Goal: Information Seeking & Learning: Find specific page/section

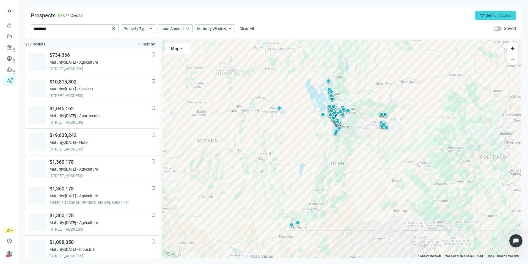
click at [9, 231] on span "crown" at bounding box center [8, 229] width 3 height 3
click at [9, 239] on span "help" at bounding box center [10, 241] width 6 height 6
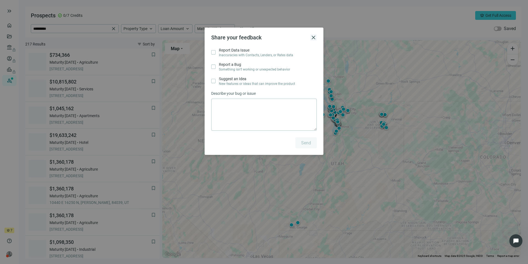
click at [315, 37] on span "close" at bounding box center [313, 37] width 7 height 7
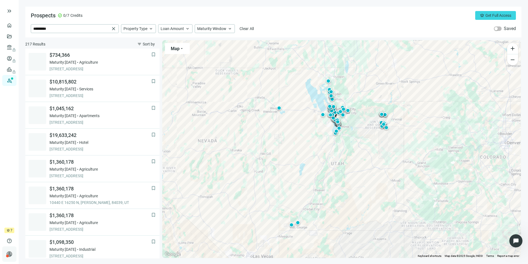
click at [8, 252] on span "person" at bounding box center [10, 254] width 6 height 6
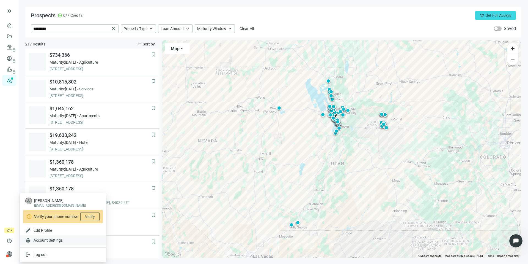
click at [49, 240] on span "Account Settings" at bounding box center [48, 240] width 29 height 6
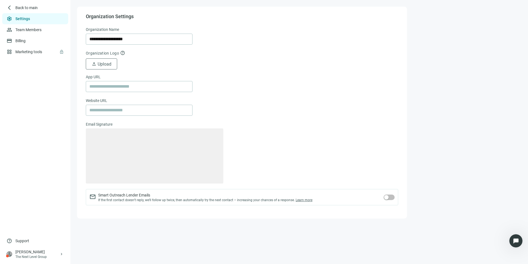
type textarea "**********"
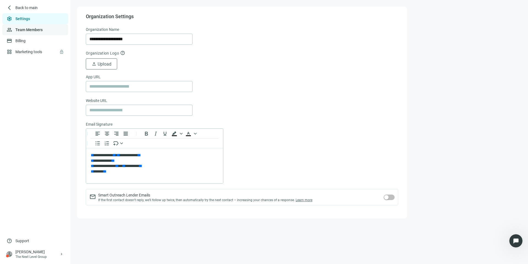
click at [34, 32] on link "Team Members" at bounding box center [28, 30] width 27 height 4
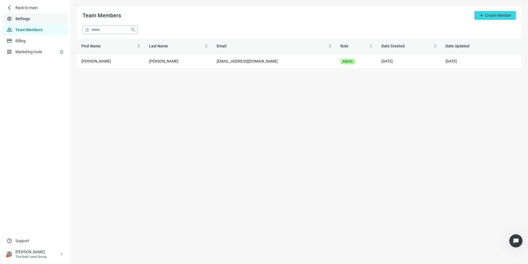
click at [29, 19] on link "Settings" at bounding box center [22, 19] width 15 height 4
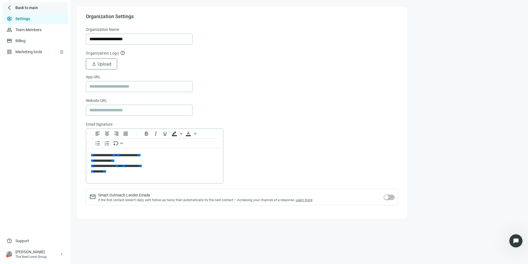
click at [11, 8] on span "arrow_back_ios_new" at bounding box center [10, 8] width 6 height 6
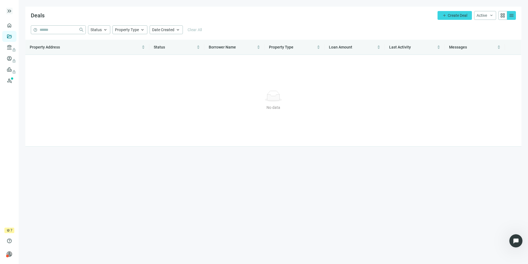
click at [9, 13] on span "keyboard_double_arrow_right" at bounding box center [9, 11] width 7 height 7
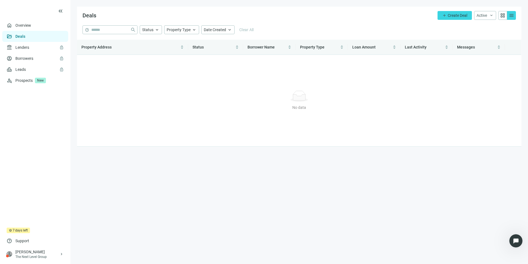
drag, startPoint x: 9, startPoint y: 229, endPoint x: 31, endPoint y: 232, distance: 22.7
click at [31, 232] on div "crown 7 days left help Support person [PERSON_NAME] The Next Level Group keyboa…" at bounding box center [35, 244] width 70 height 34
drag, startPoint x: 28, startPoint y: 230, endPoint x: 4, endPoint y: 230, distance: 23.1
click at [4, 230] on div "crown 7 days left help Support person [PERSON_NAME] The Next Level Group keyboa…" at bounding box center [35, 244] width 70 height 34
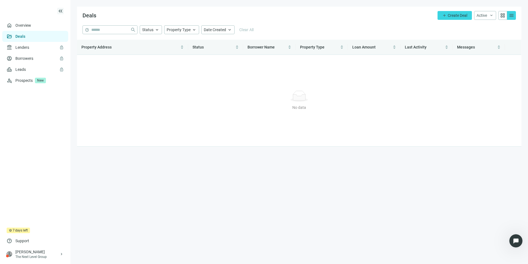
click at [62, 13] on span "keyboard_double_arrow_left" at bounding box center [60, 11] width 7 height 7
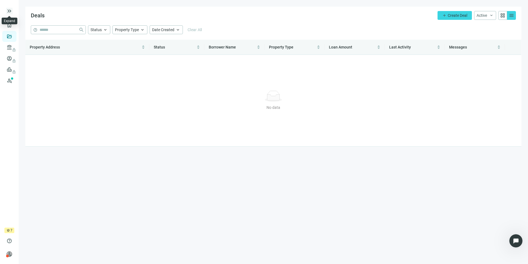
click at [9, 11] on span "keyboard_double_arrow_right" at bounding box center [9, 11] width 7 height 7
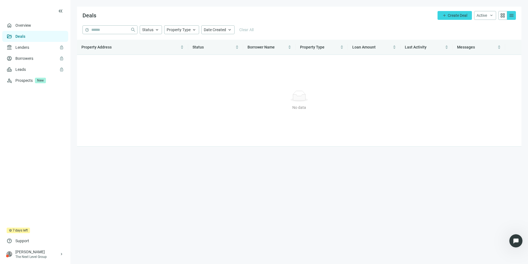
click at [23, 209] on ul "home Overview folder_open Deals account_balance lock Lenders lock account_circl…" at bounding box center [35, 123] width 70 height 207
drag, startPoint x: 12, startPoint y: 229, endPoint x: 41, endPoint y: 230, distance: 29.2
click at [41, 230] on div "crown 7 days left help Support person [PERSON_NAME] The Next Level Group keyboa…" at bounding box center [35, 244] width 70 height 34
click at [31, 26] on link "Overview" at bounding box center [23, 25] width 16 height 4
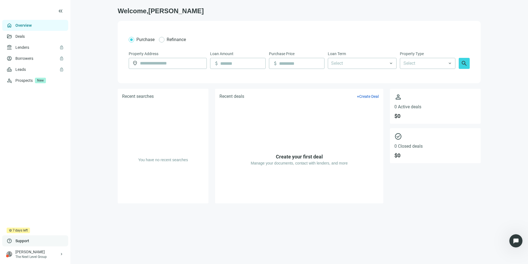
click at [26, 239] on span "Support" at bounding box center [22, 241] width 14 height 6
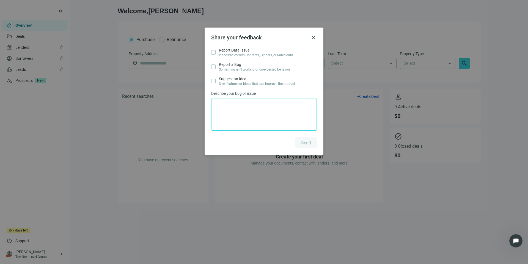
click at [231, 119] on textarea at bounding box center [264, 114] width 106 height 32
click at [314, 39] on span "close" at bounding box center [313, 37] width 7 height 7
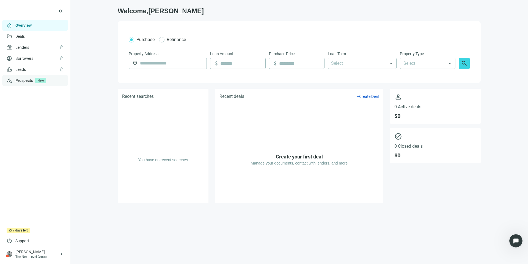
click at [27, 82] on link "Prospects New" at bounding box center [39, 80] width 48 height 11
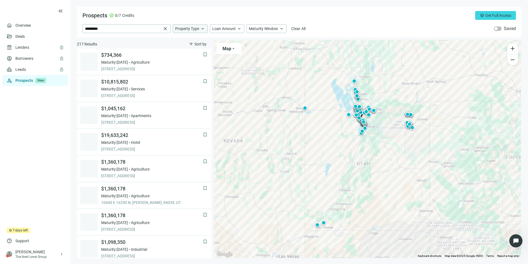
click at [190, 29] on span "Property Type" at bounding box center [187, 28] width 24 height 5
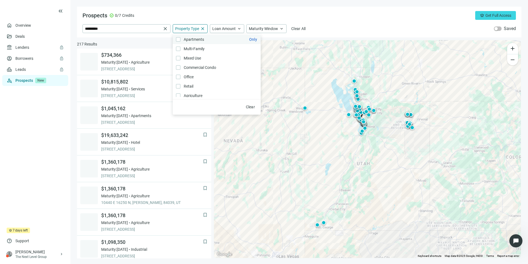
scroll to position [31, 0]
click at [179, 78] on label "Office Only" at bounding box center [217, 75] width 88 height 9
click at [293, 10] on div "Prospects check_circle 0/7 Credits crown Get Full Access ********* close Proper…" at bounding box center [299, 22] width 445 height 31
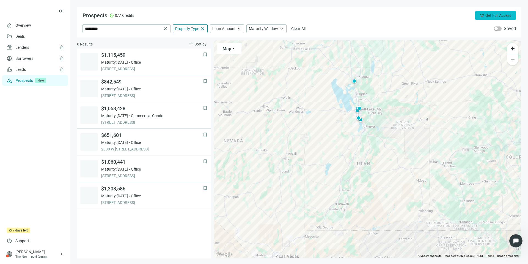
click at [492, 16] on span "Get Full Access" at bounding box center [499, 15] width 26 height 4
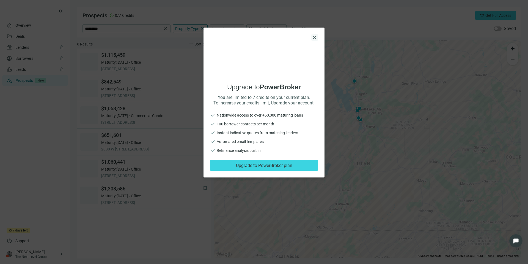
click at [316, 38] on span "close" at bounding box center [314, 37] width 7 height 7
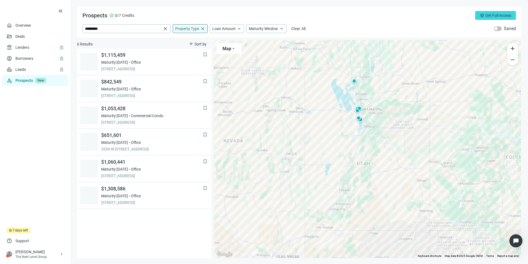
click at [192, 30] on span "Property Type" at bounding box center [187, 28] width 24 height 5
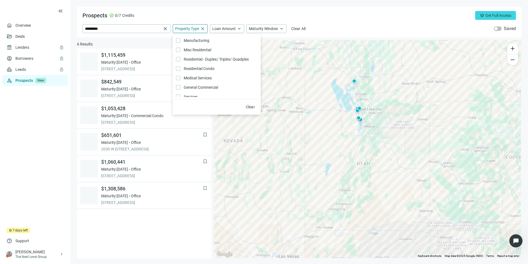
scroll to position [108, 0]
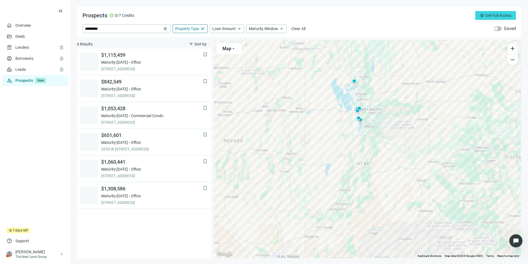
click at [169, 233] on div "bookmark $1,115,459 Maturity: [DATE] Office [STREET_ADDRESS] bookmark $842,549 …" at bounding box center [144, 153] width 134 height 210
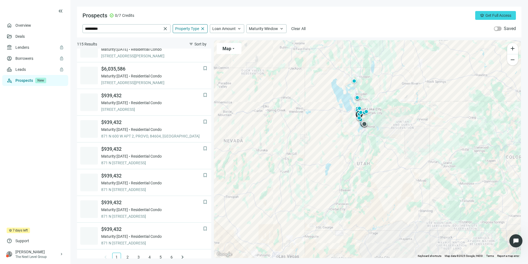
scroll to position [333, 0]
click at [185, 28] on span "Property Type" at bounding box center [187, 28] width 24 height 5
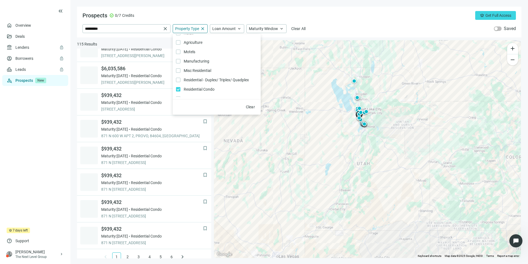
scroll to position [117, 0]
click at [196, 15] on div "Prospects check_circle 0/7 Credits crown Get Full Access" at bounding box center [300, 15] width 434 height 9
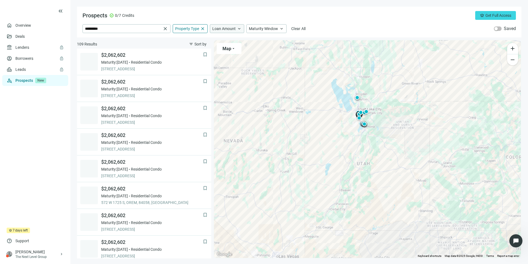
click at [229, 29] on span "Loan Amount" at bounding box center [223, 28] width 23 height 5
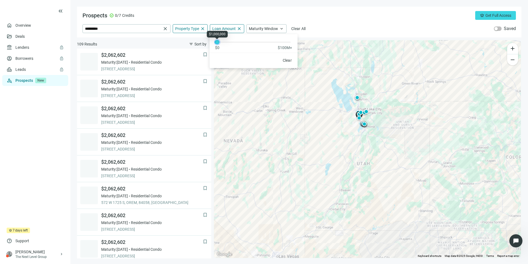
click at [219, 42] on div at bounding box center [217, 42] width 3 height 3
click at [269, 16] on div "Prospects check_circle 0/7 Credits crown Get Full Access" at bounding box center [300, 15] width 434 height 9
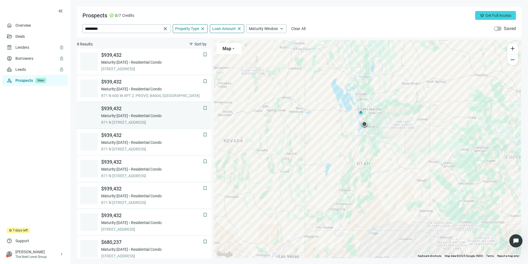
scroll to position [4, 0]
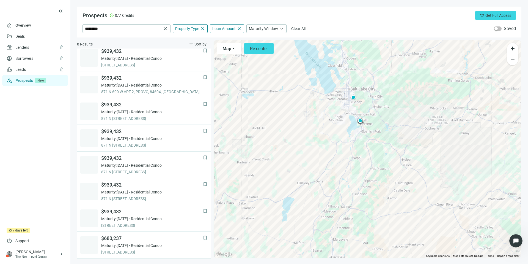
drag, startPoint x: 363, startPoint y: 89, endPoint x: 362, endPoint y: 112, distance: 23.7
click at [362, 112] on div "To activate drag with keyboard, press Alt + Enter. Once in keyboard drag state,…" at bounding box center [367, 148] width 307 height 217
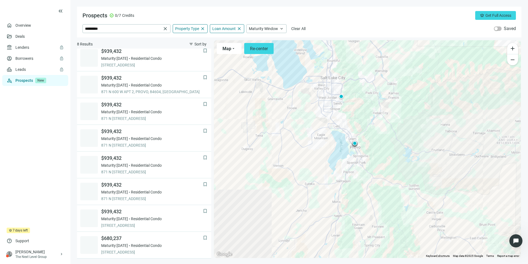
drag, startPoint x: 339, startPoint y: 78, endPoint x: 341, endPoint y: 128, distance: 50.4
click at [341, 128] on div "To activate drag with keyboard, press Alt + Enter. Once in keyboard drag state,…" at bounding box center [367, 148] width 307 height 217
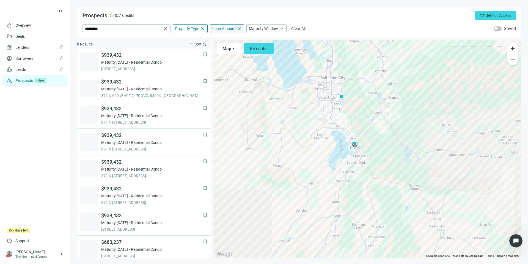
click at [237, 28] on span "close" at bounding box center [239, 28] width 5 height 5
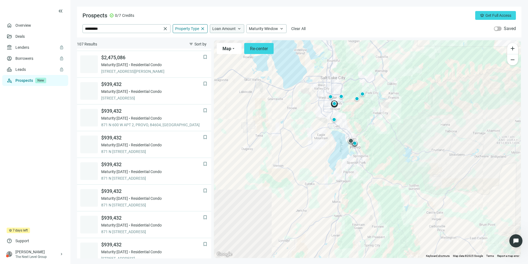
scroll to position [340, 0]
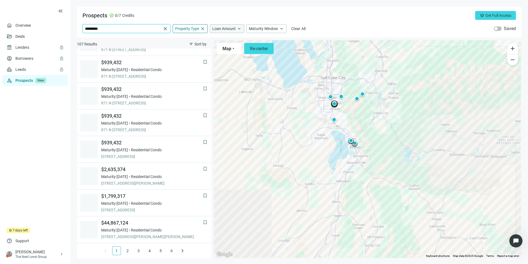
click at [106, 28] on input "*********" at bounding box center [123, 28] width 76 height 8
drag, startPoint x: 106, startPoint y: 28, endPoint x: 21, endPoint y: 23, distance: 85.2
click at [21, 23] on div "keyboard_double_arrow_left home Overview folder_open Deals account_balance lock…" at bounding box center [264, 132] width 528 height 264
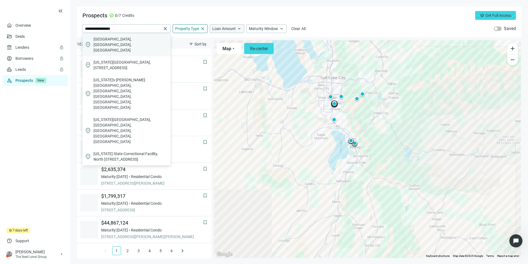
click at [117, 38] on span "[GEOGRAPHIC_DATA], [GEOGRAPHIC_DATA], [GEOGRAPHIC_DATA]" at bounding box center [131, 44] width 75 height 17
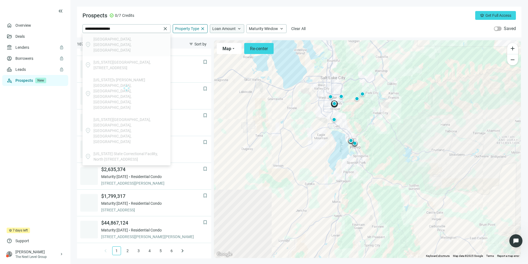
type input "**********"
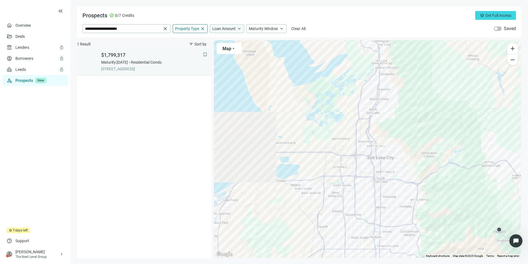
click at [132, 66] on span "[STREET_ADDRESS]" at bounding box center [152, 69] width 102 height 6
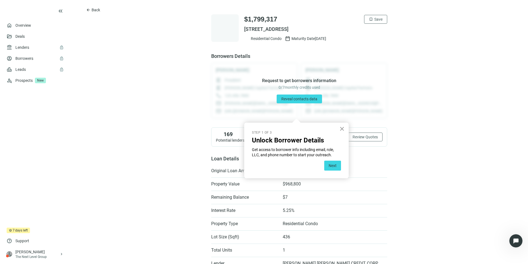
click at [342, 130] on button "×" at bounding box center [342, 128] width 5 height 9
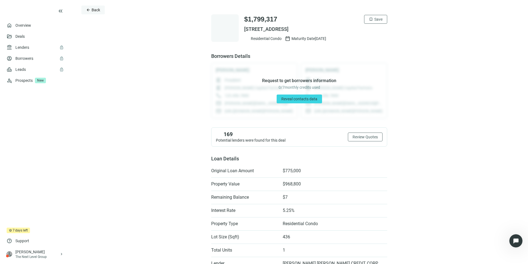
click at [89, 12] on span "arrow_back" at bounding box center [88, 10] width 4 height 4
